Goal: Navigation & Orientation: Find specific page/section

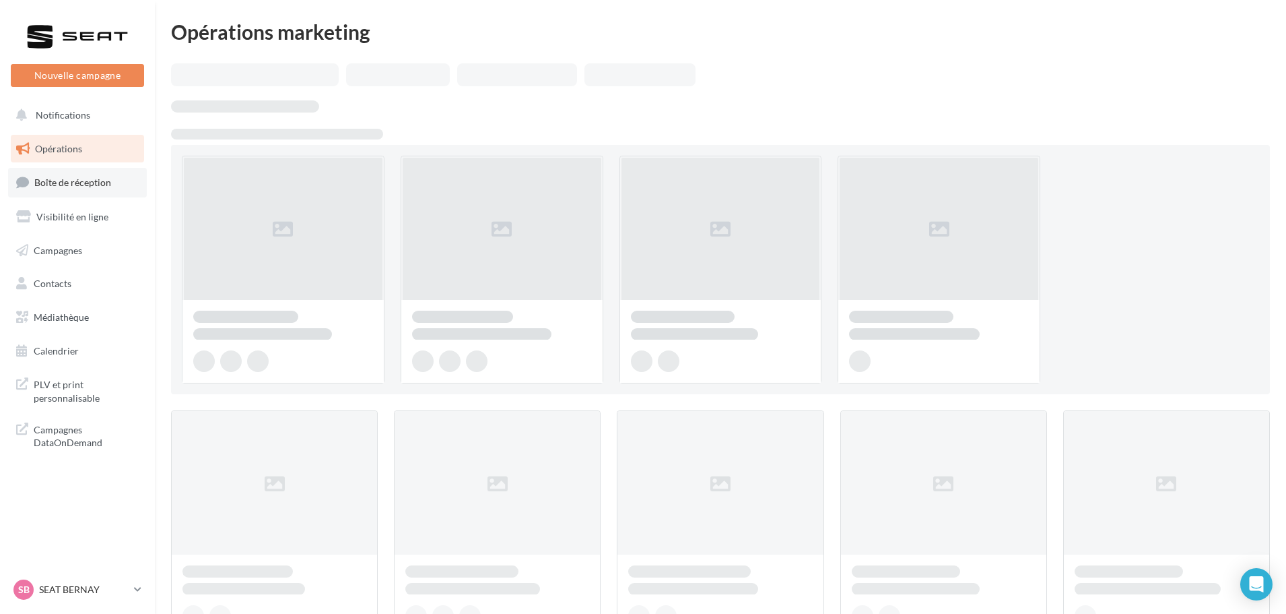
click at [69, 186] on span "Boîte de réception" at bounding box center [72, 181] width 77 height 11
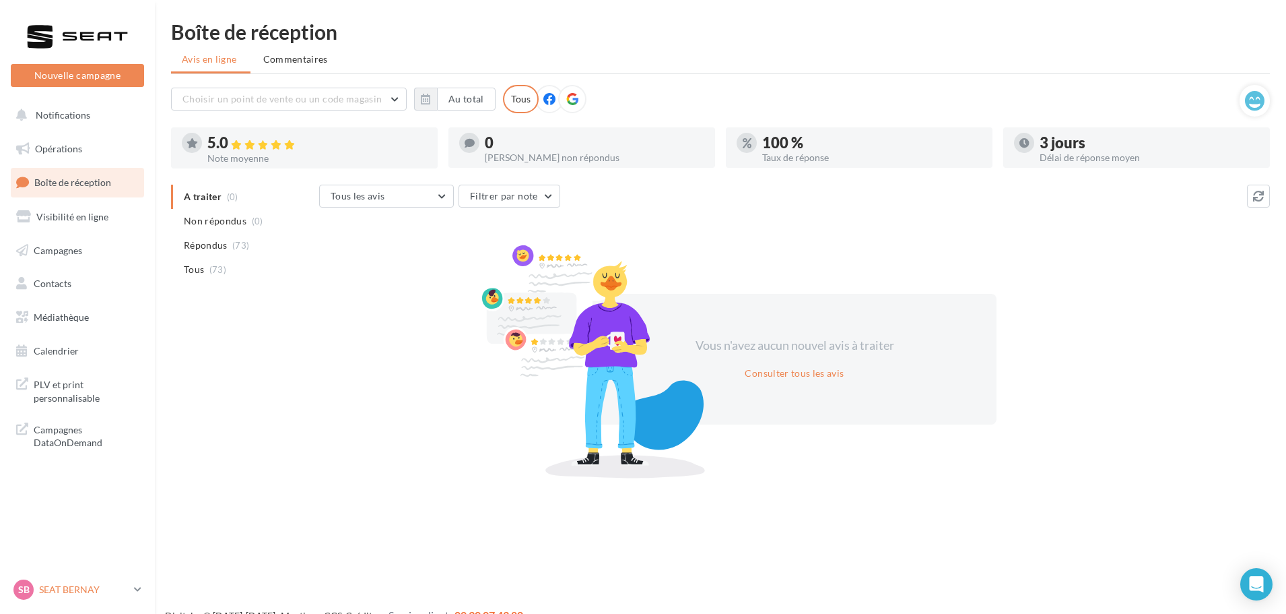
click at [96, 585] on p "SEAT BERNAY" at bounding box center [84, 589] width 90 height 13
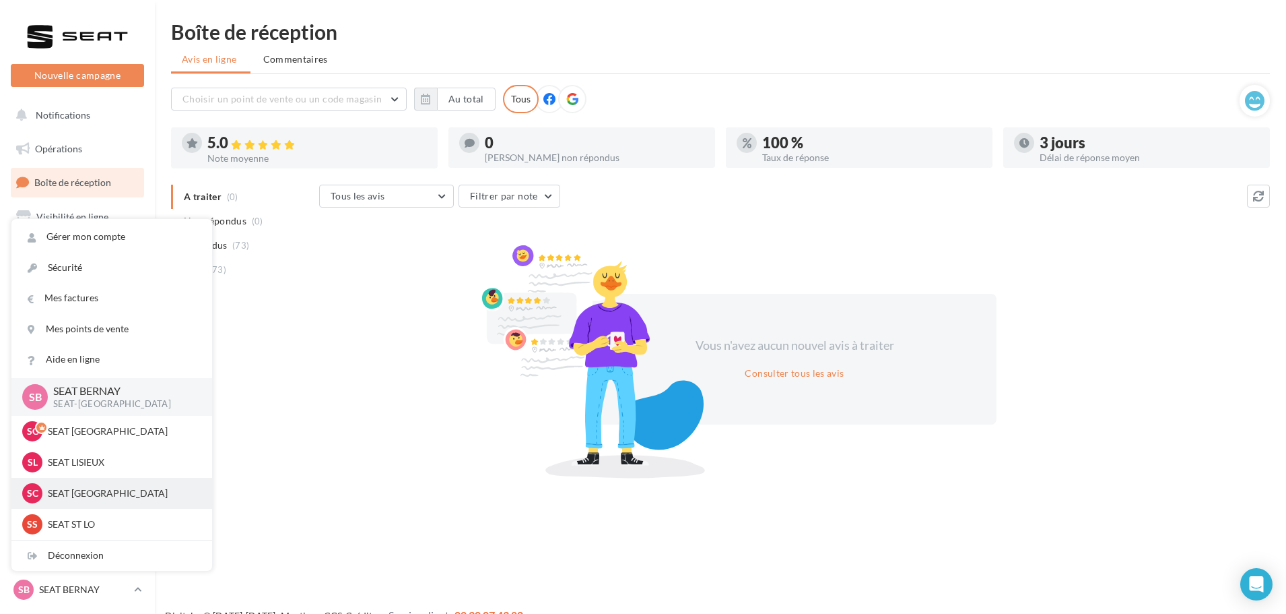
click at [98, 482] on div "SC SEAT [GEOGRAPHIC_DATA] SEAT-[GEOGRAPHIC_DATA]" at bounding box center [111, 493] width 201 height 31
click at [98, 484] on div "SC SEAT [GEOGRAPHIC_DATA] SEAT-[GEOGRAPHIC_DATA]" at bounding box center [111, 493] width 179 height 20
